Goal: Find specific page/section: Find specific page/section

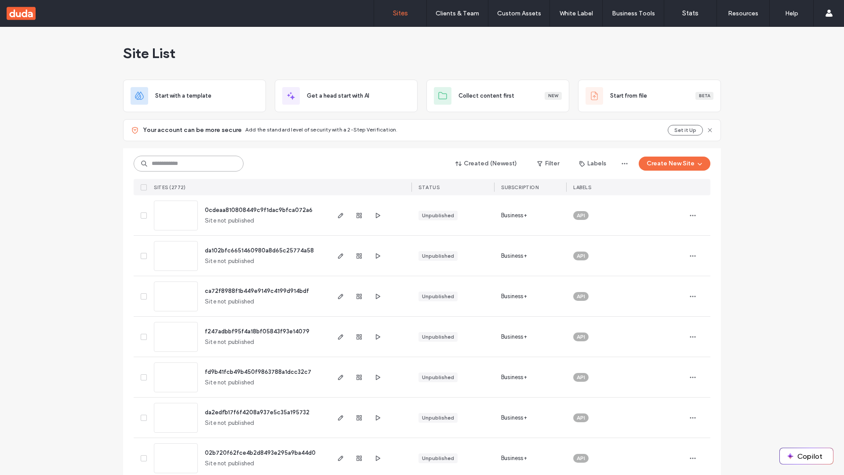
click at [189, 163] on input at bounding box center [189, 164] width 110 height 16
type input "**********"
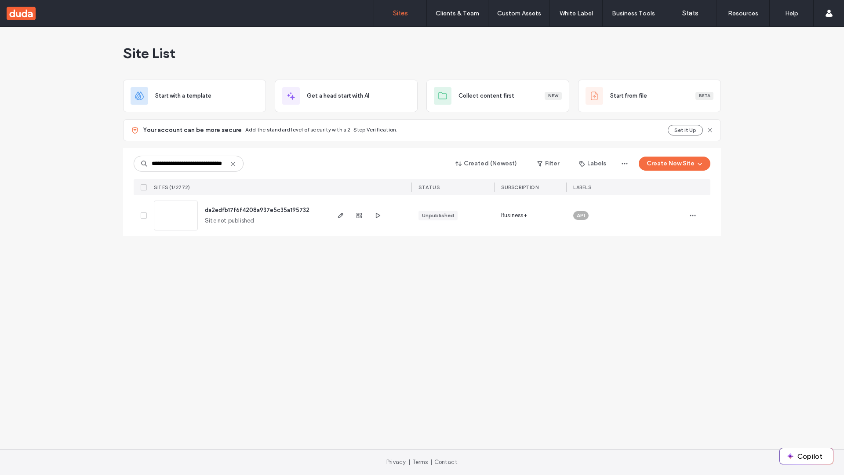
click at [257, 210] on span "da2edfb17f6f4208a937e5c35a195732" at bounding box center [257, 210] width 105 height 7
